Goal: Task Accomplishment & Management: Manage account settings

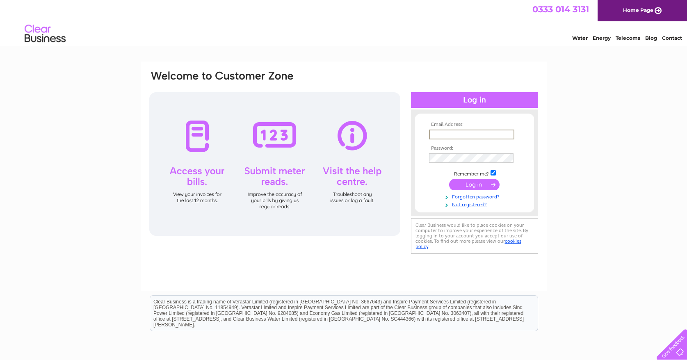
type input "gavin@sccarcentre.co.uk"
click at [481, 185] on input "submit" at bounding box center [474, 183] width 50 height 11
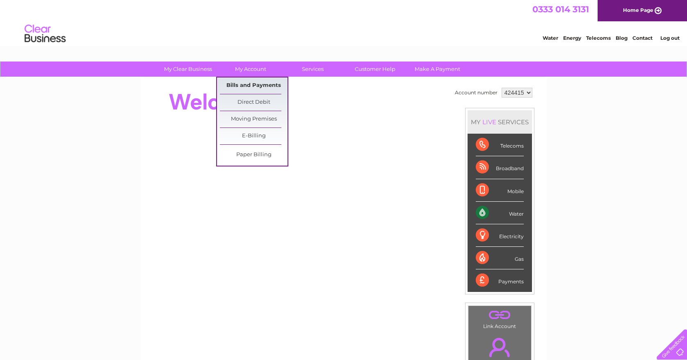
click at [253, 86] on link "Bills and Payments" at bounding box center [254, 85] width 68 height 16
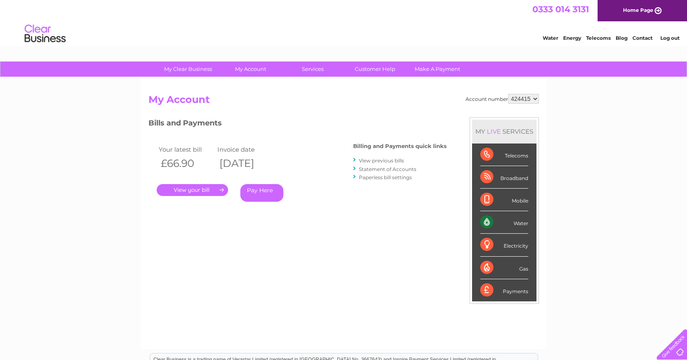
click at [215, 189] on link "." at bounding box center [192, 190] width 71 height 12
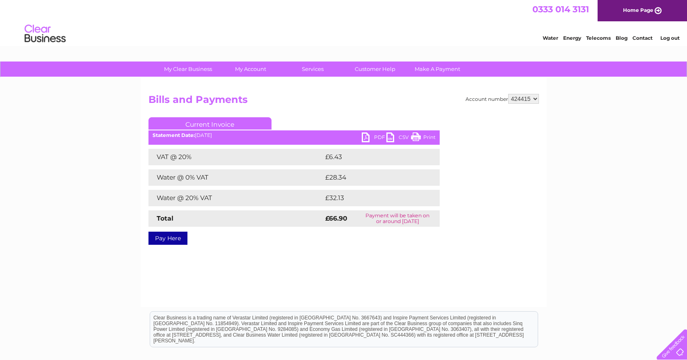
click at [374, 136] on link "PDF" at bounding box center [374, 138] width 25 height 12
click at [665, 38] on link "Log out" at bounding box center [669, 38] width 19 height 6
